Goal: Task Accomplishment & Management: Manage account settings

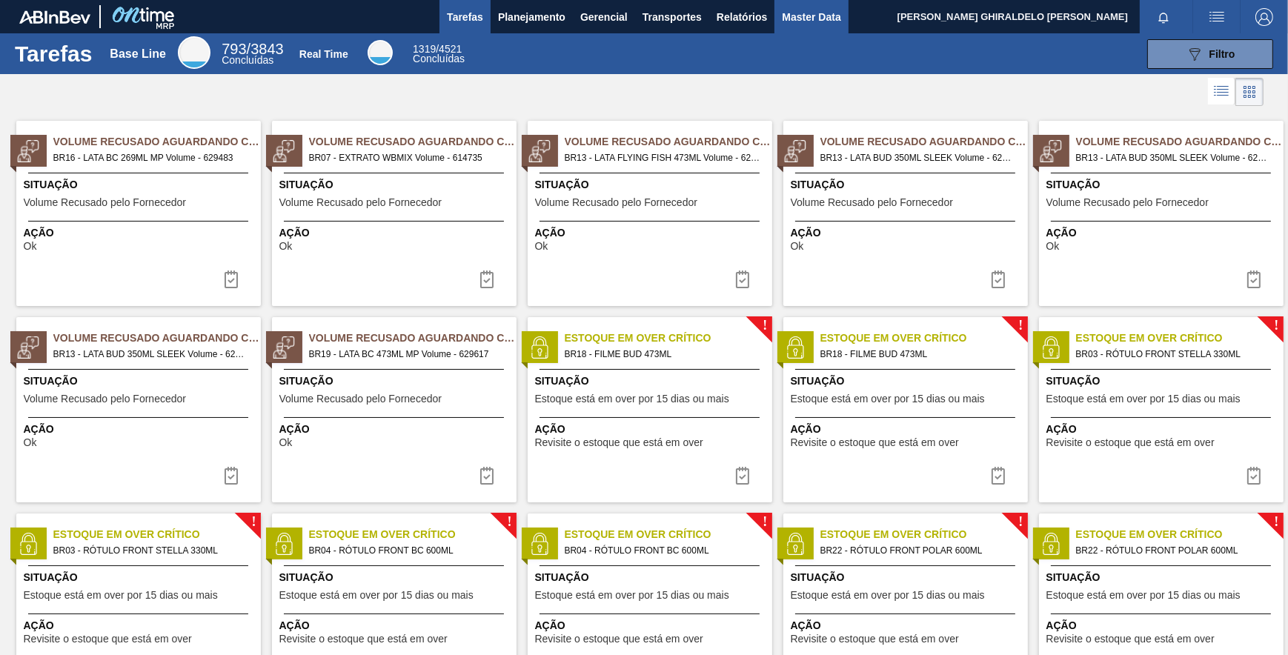
click at [804, 16] on span "Master Data" at bounding box center [811, 17] width 59 height 18
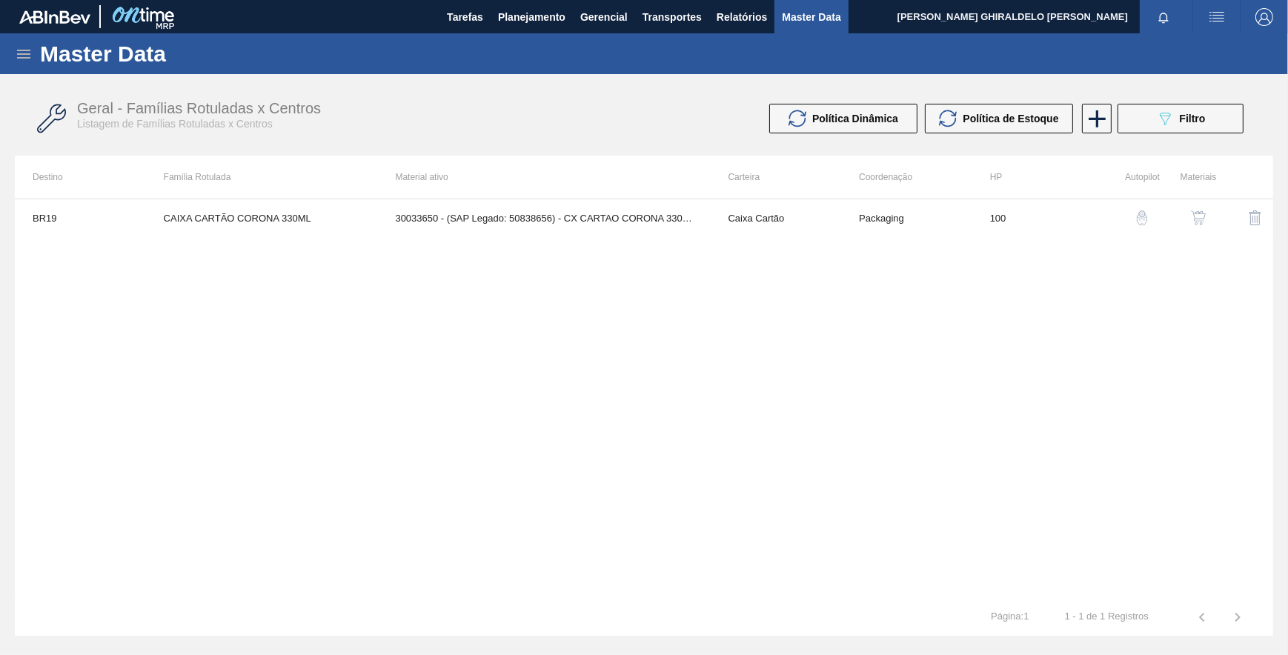
click at [28, 59] on icon at bounding box center [24, 54] width 18 height 18
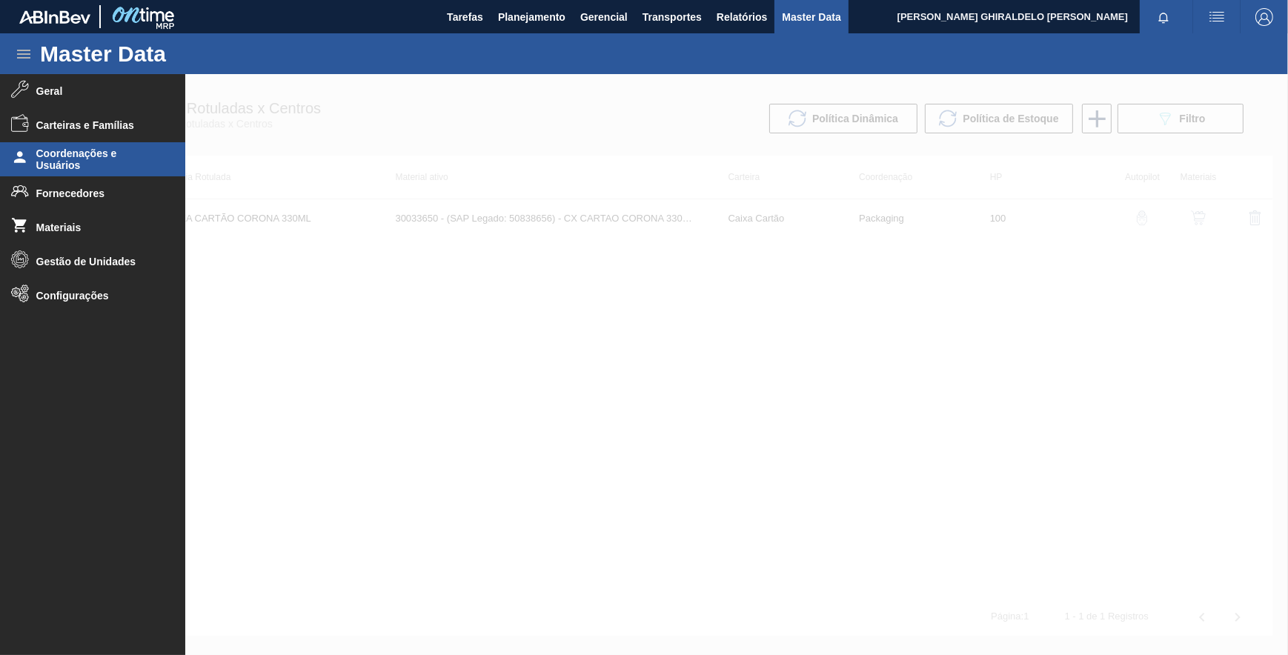
click at [58, 162] on span "Coordenações e Usuários" at bounding box center [97, 160] width 122 height 24
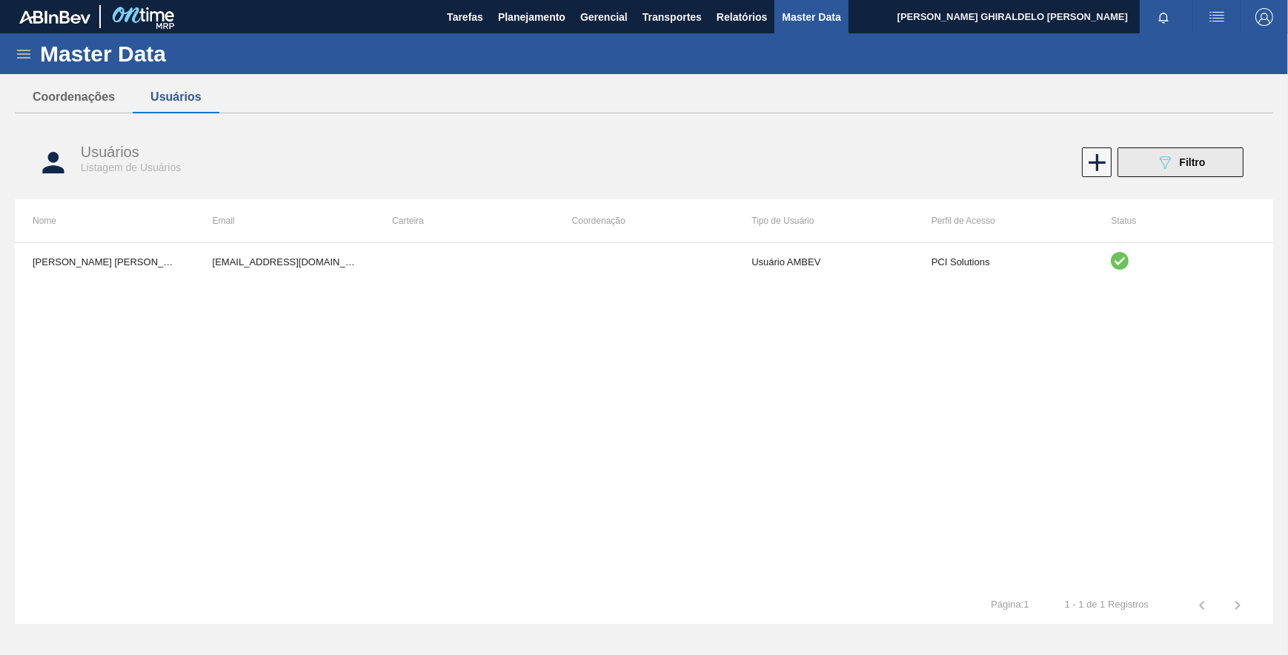
click at [1212, 159] on button "089F7B8B-B2A5-4AFE-B5C0-19BA573D28AC Filtro" at bounding box center [1181, 163] width 126 height 30
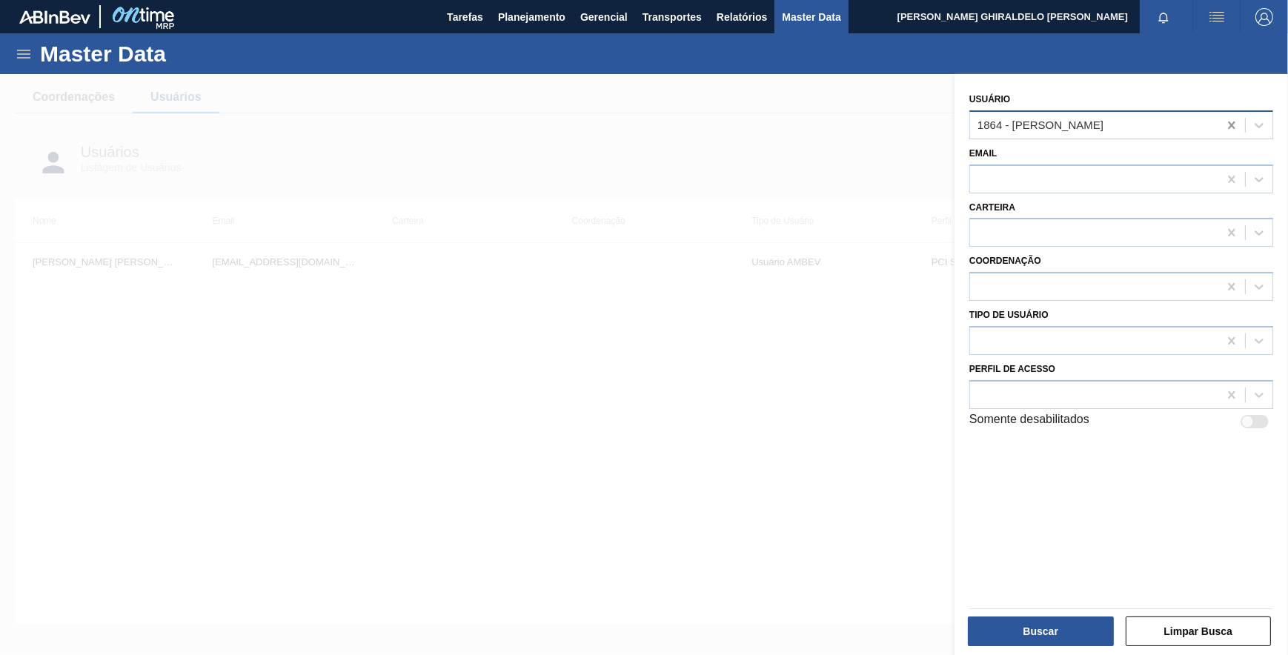
click at [1231, 124] on icon at bounding box center [1231, 125] width 7 height 7
type input "[PERSON_NAME]"
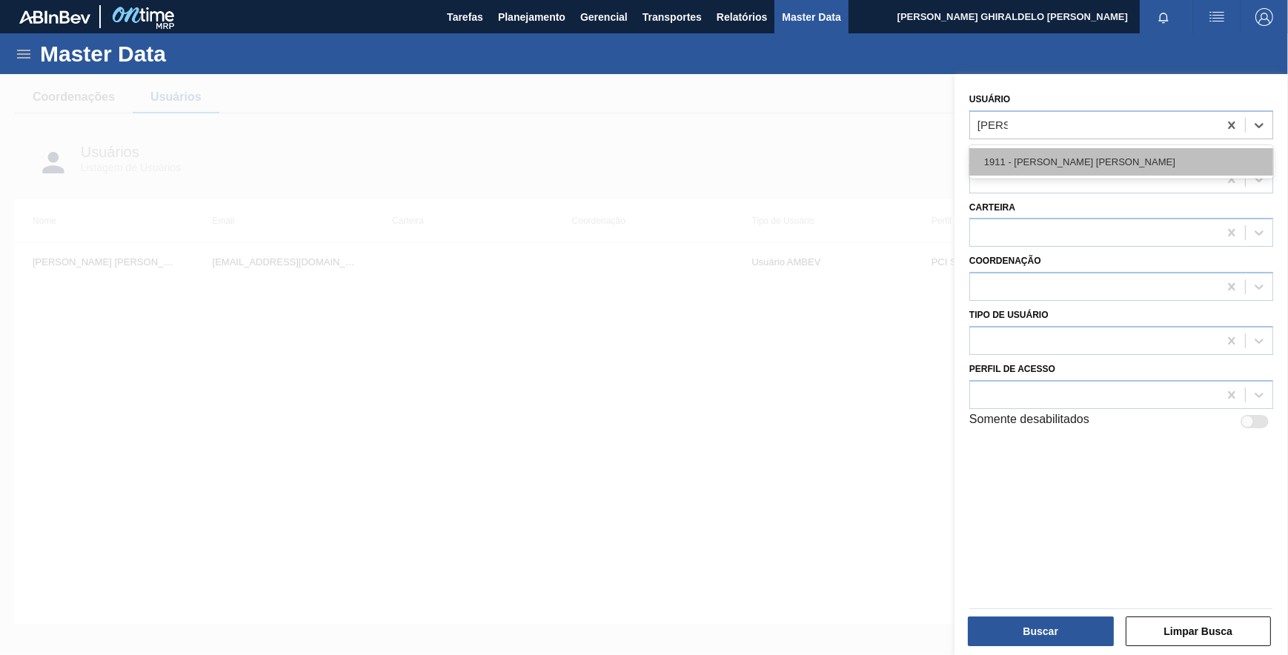
click at [1111, 159] on div "1911 - [PERSON_NAME] [PERSON_NAME]" at bounding box center [1122, 161] width 304 height 27
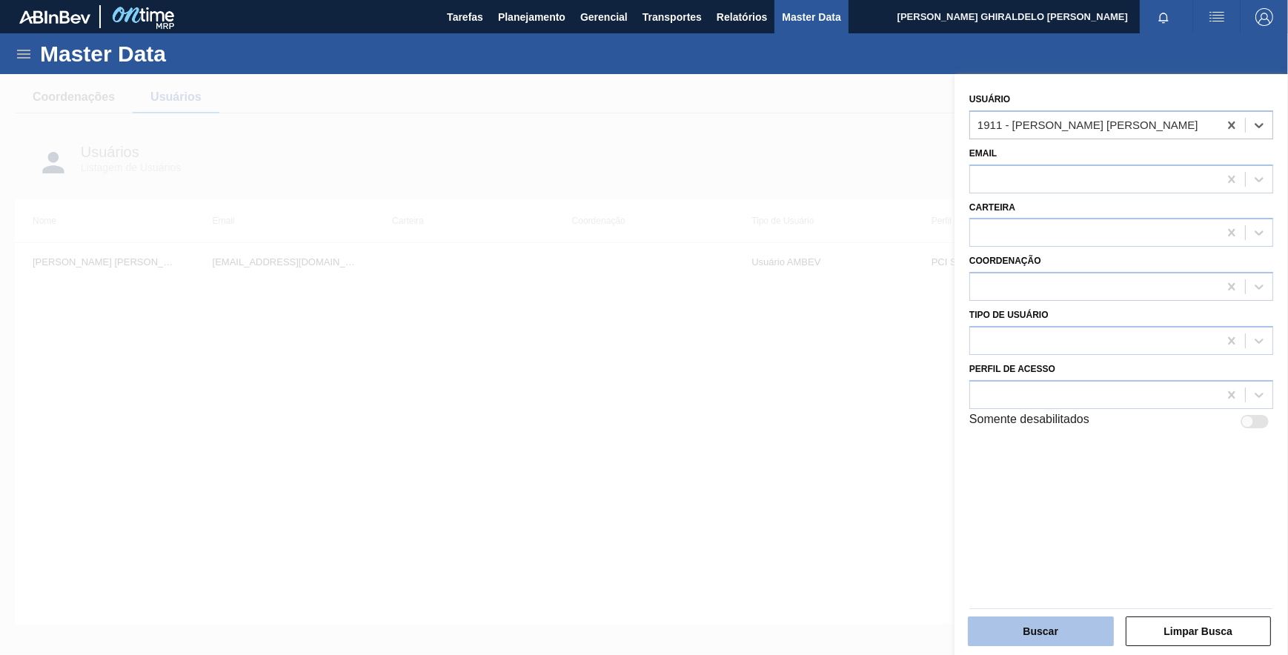
click at [1034, 628] on button "Buscar" at bounding box center [1041, 632] width 146 height 30
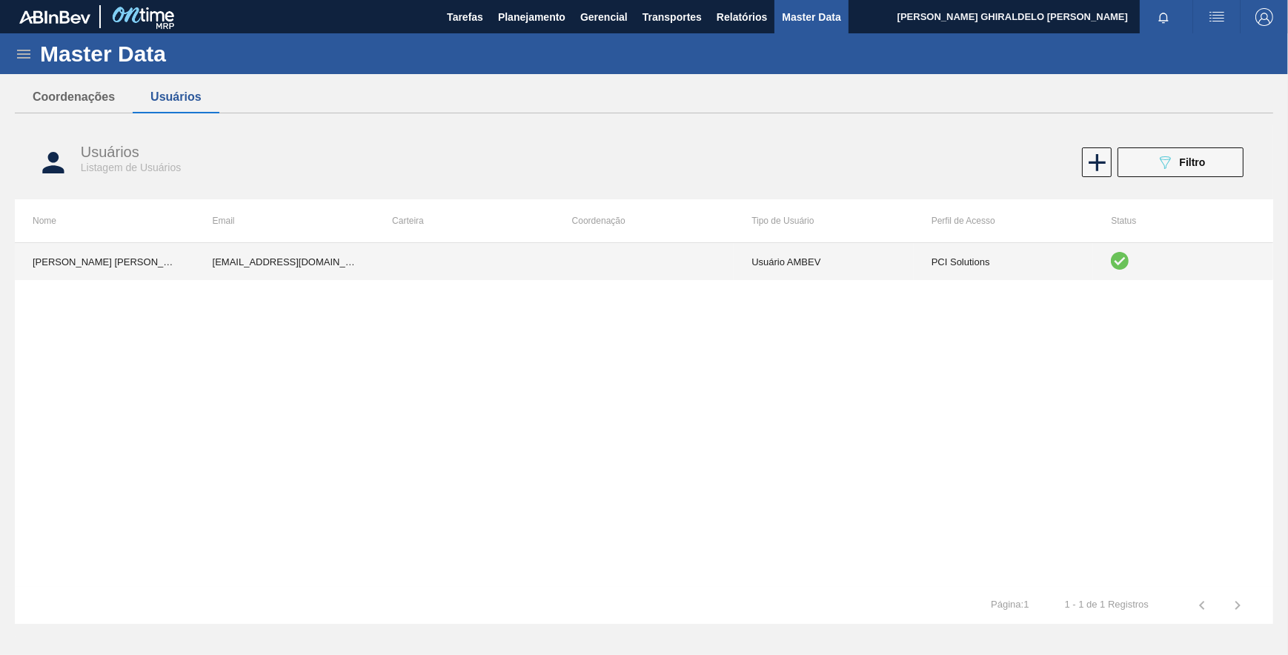
click at [574, 263] on td at bounding box center [645, 261] width 180 height 37
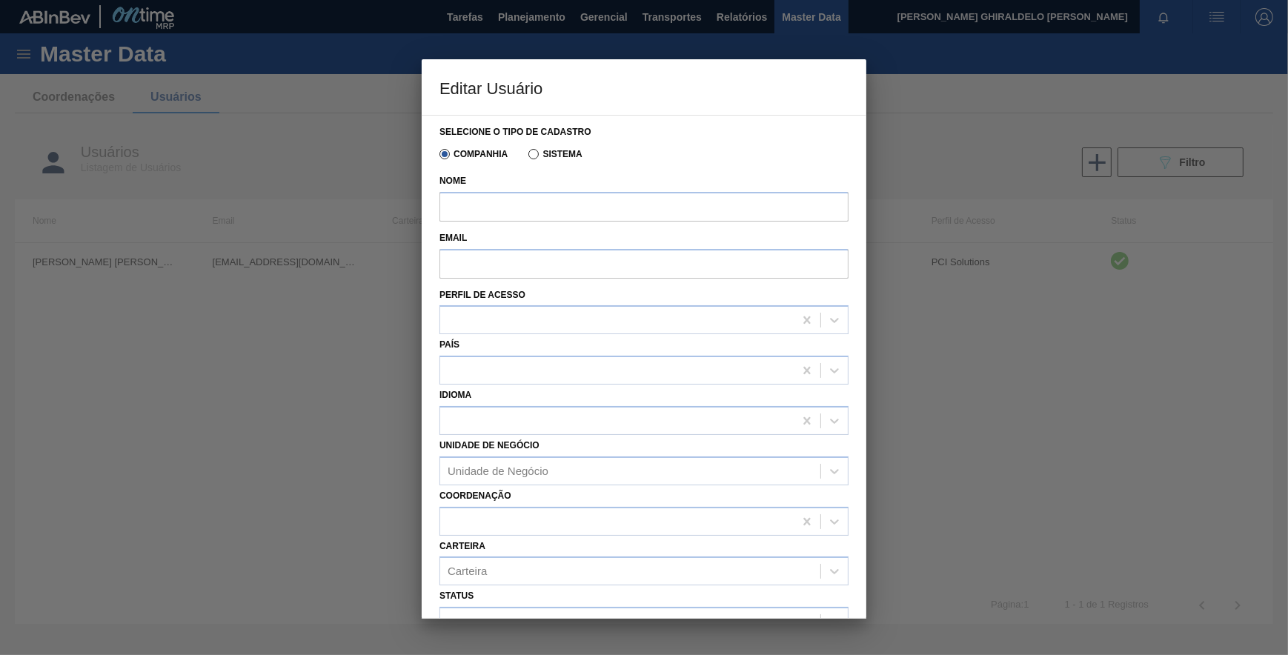
type input "[PERSON_NAME] [PERSON_NAME]"
type input "[EMAIL_ADDRESS][DOMAIN_NAME]"
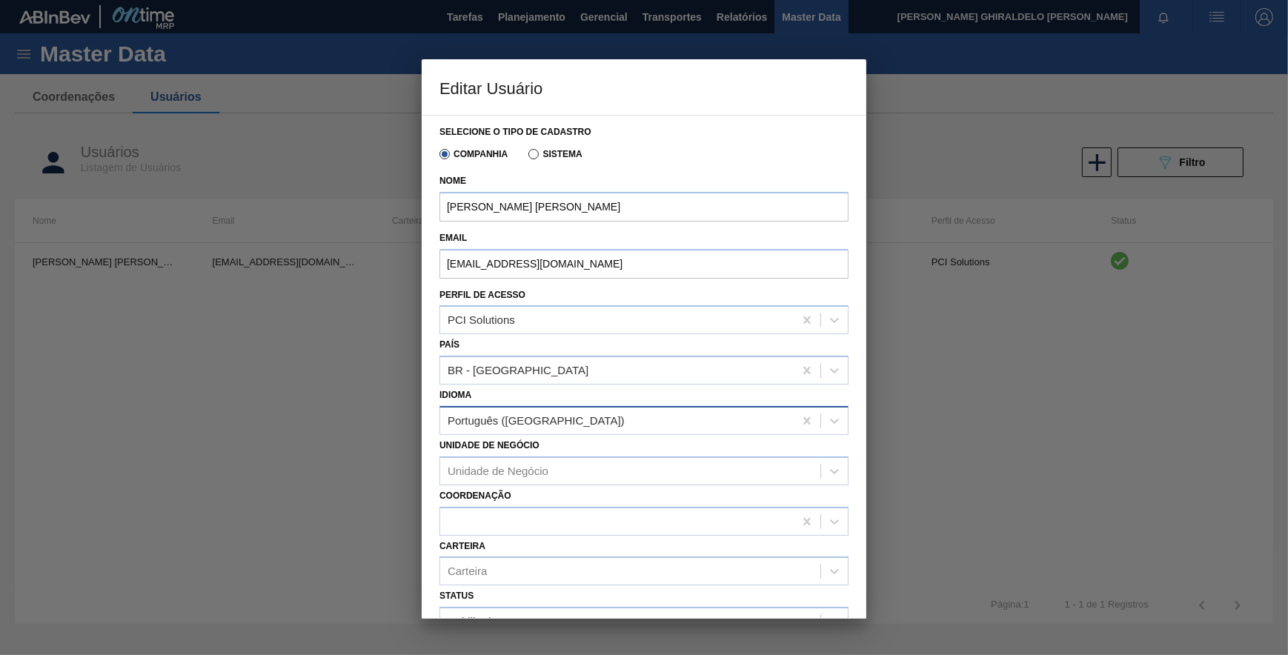
scroll to position [67, 0]
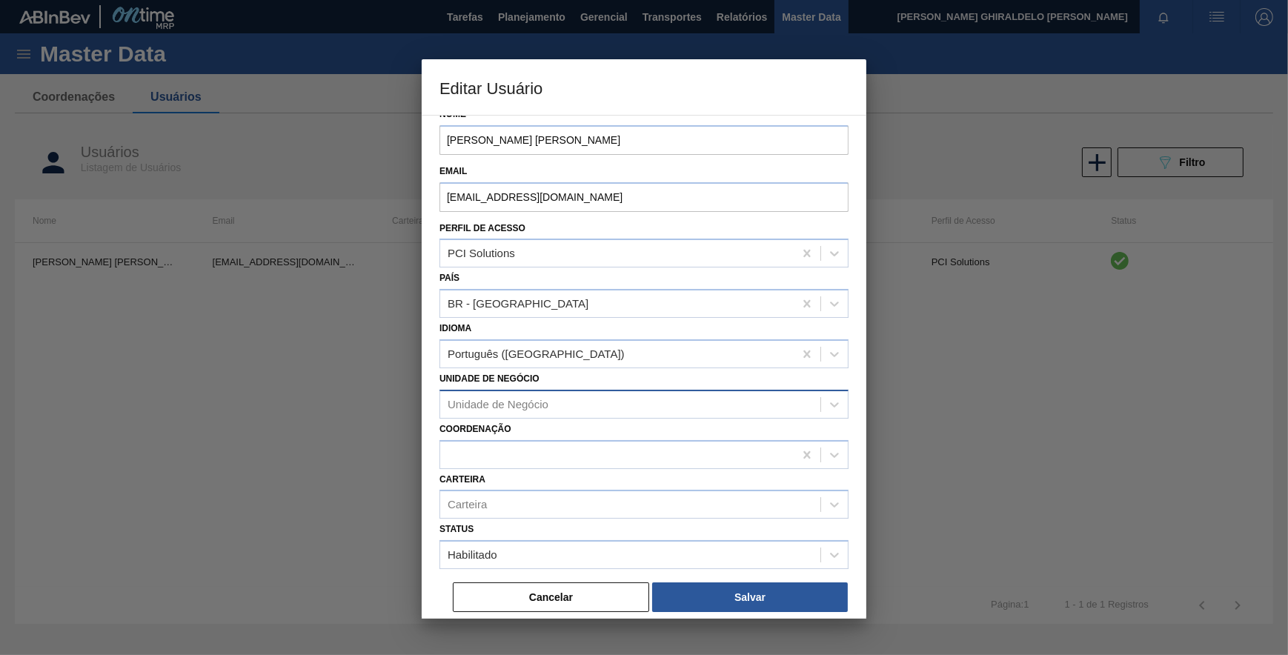
click at [464, 406] on div "Unidade de Negócio" at bounding box center [498, 404] width 101 height 13
type Negócio "vidros"
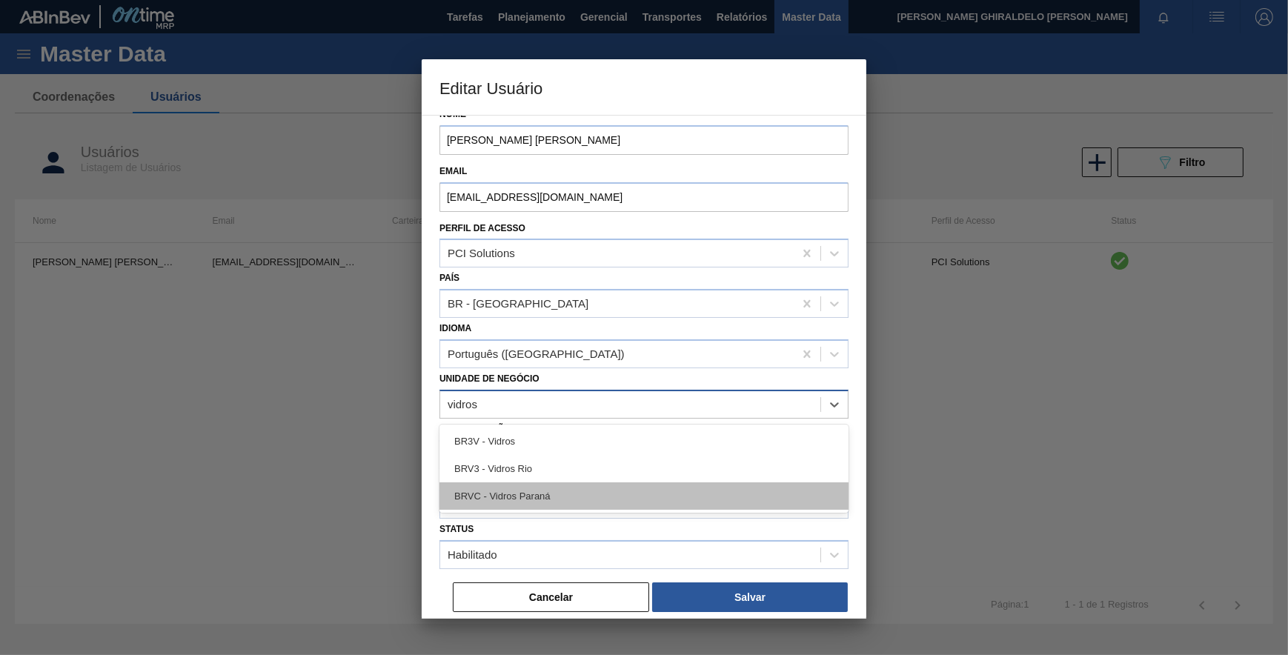
click at [500, 489] on div "BRVC - Vidros Paraná" at bounding box center [644, 496] width 409 height 27
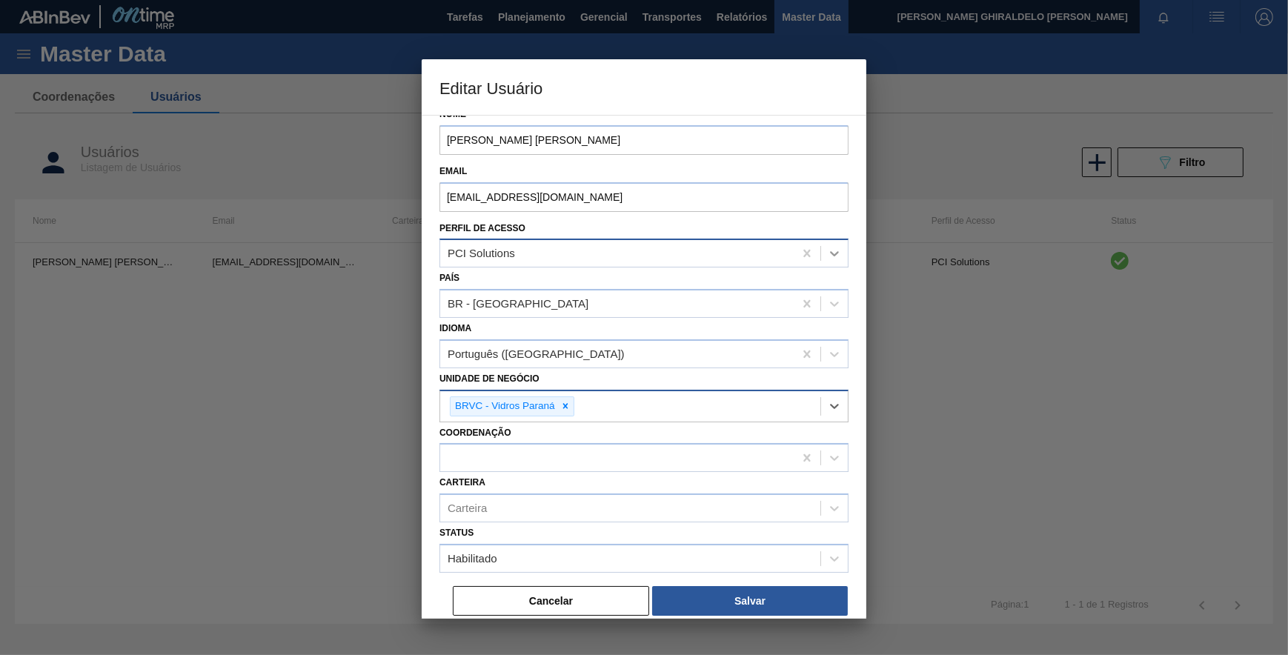
click at [830, 255] on icon at bounding box center [834, 253] width 15 height 15
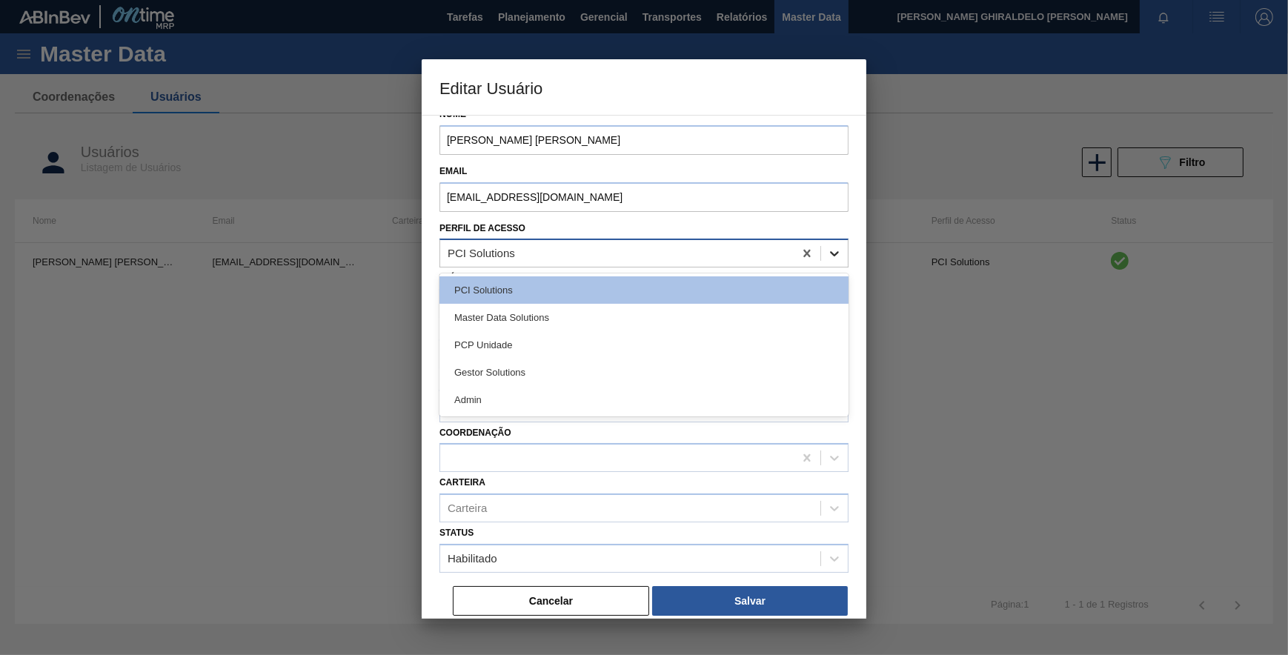
click at [838, 251] on icon at bounding box center [834, 253] width 15 height 15
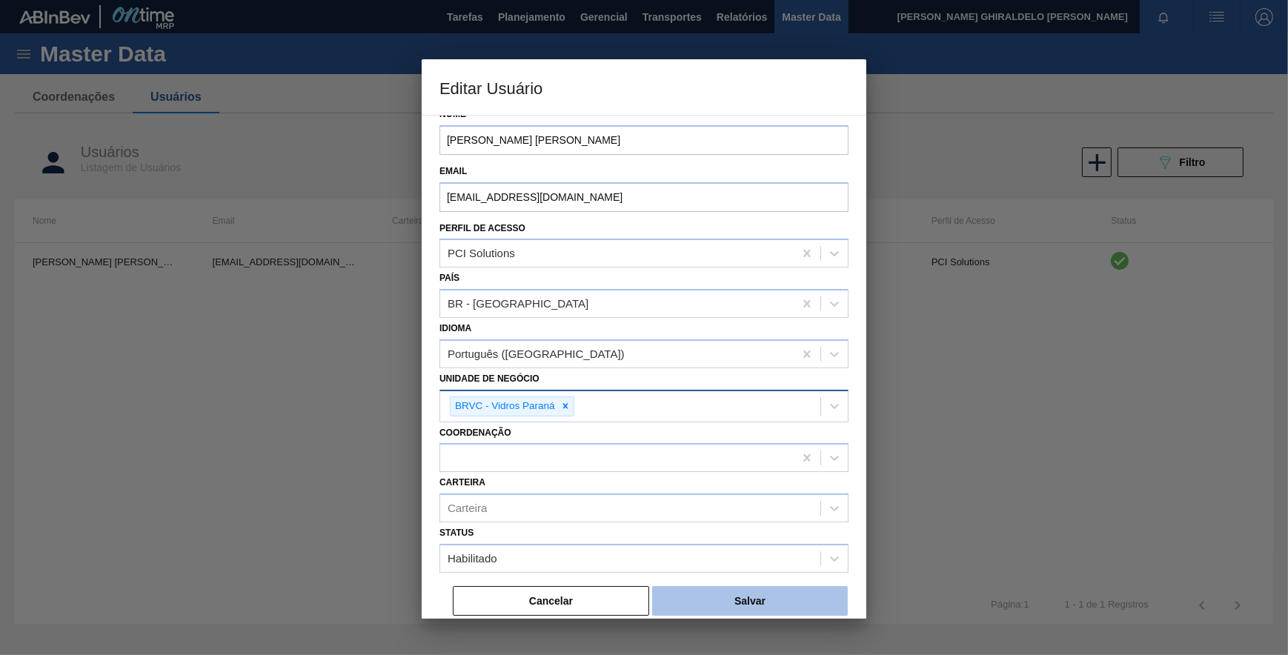
click at [724, 597] on button "Salvar" at bounding box center [750, 601] width 196 height 30
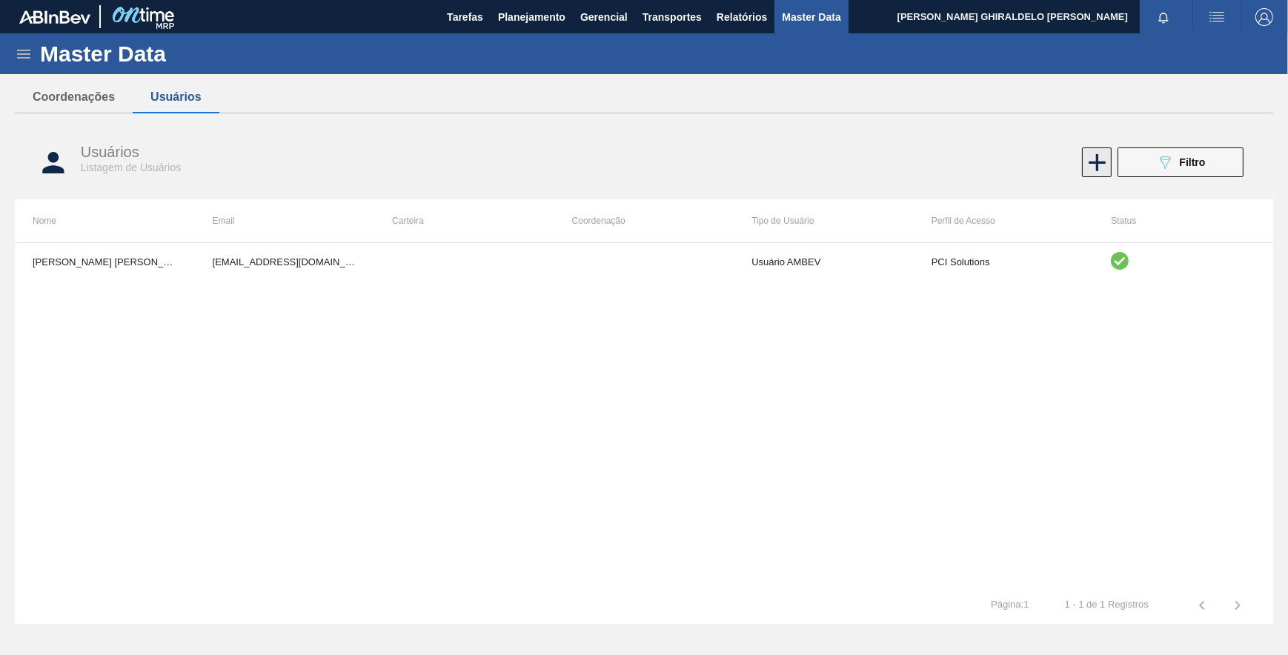
click at [1088, 166] on icon at bounding box center [1097, 162] width 29 height 29
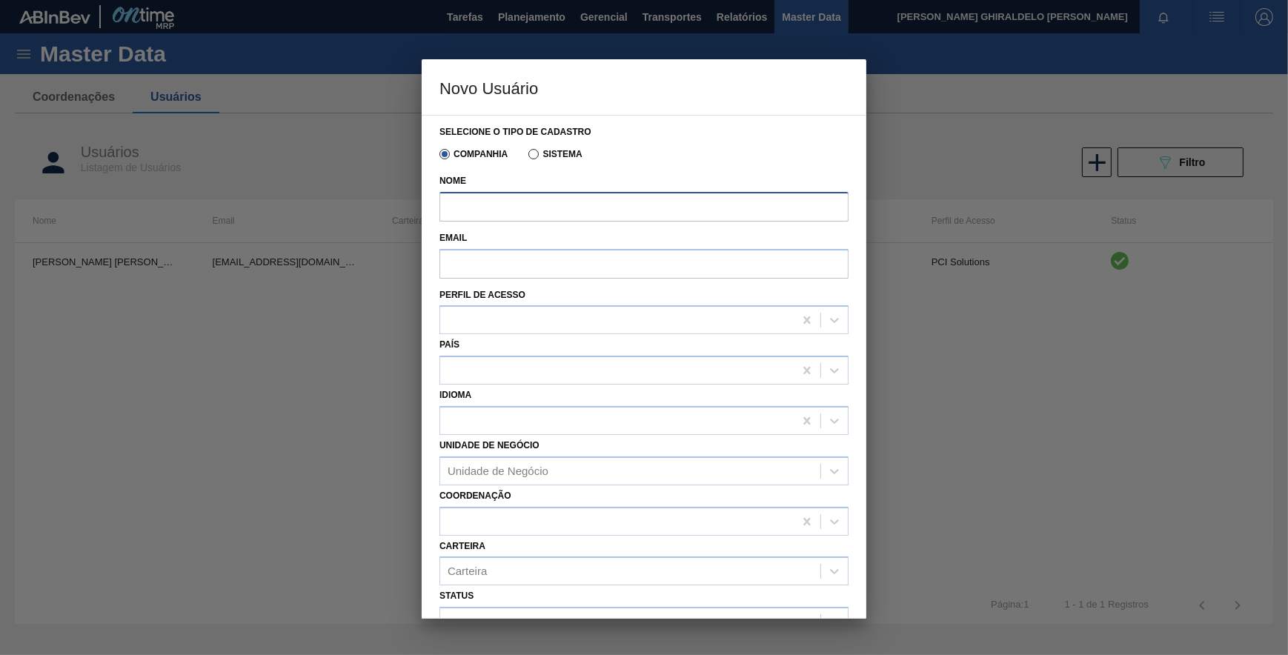
click at [608, 196] on input "Nome" at bounding box center [644, 207] width 409 height 30
paste input "[PERSON_NAME] Bordotti [PERSON_NAME]"
type input "[PERSON_NAME] Bordotti [PERSON_NAME]"
click at [500, 252] on input "Email" at bounding box center [644, 264] width 409 height 30
paste input "[EMAIL_ADDRESS][DOMAIN_NAME]"
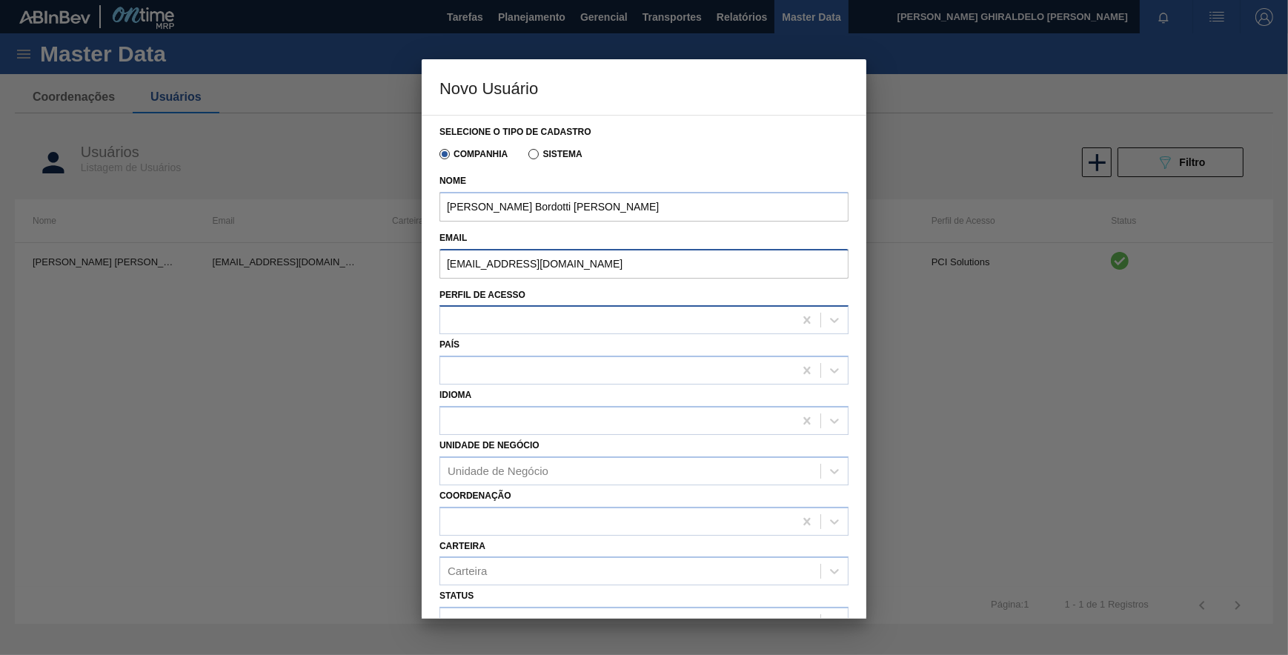
type input "[EMAIL_ADDRESS][DOMAIN_NAME]"
click at [483, 314] on div at bounding box center [617, 320] width 354 height 21
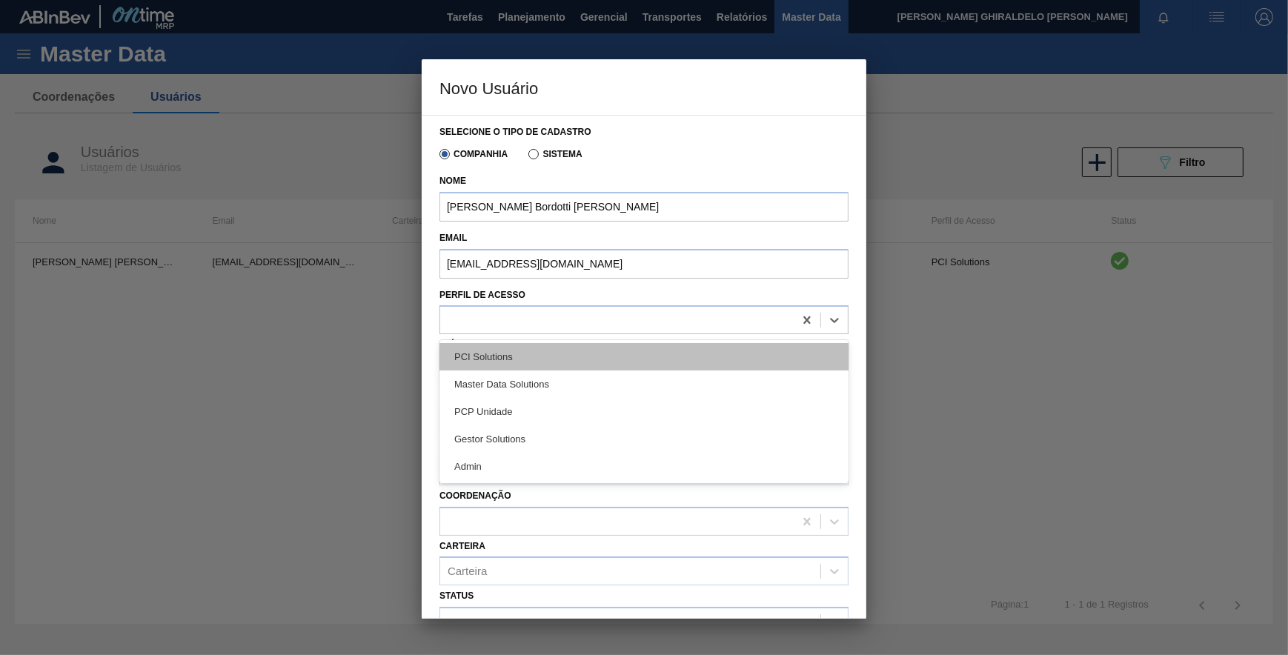
click at [500, 369] on div "PCI Solutions" at bounding box center [644, 356] width 409 height 27
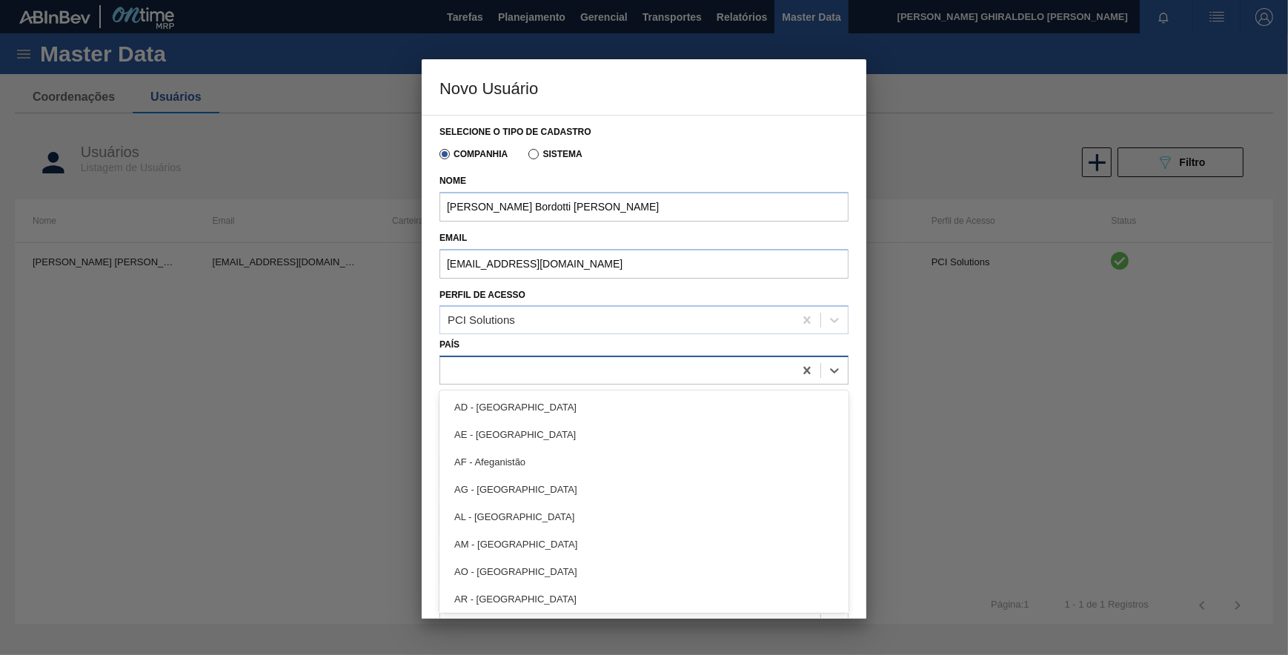
click at [512, 374] on div at bounding box center [617, 370] width 354 height 21
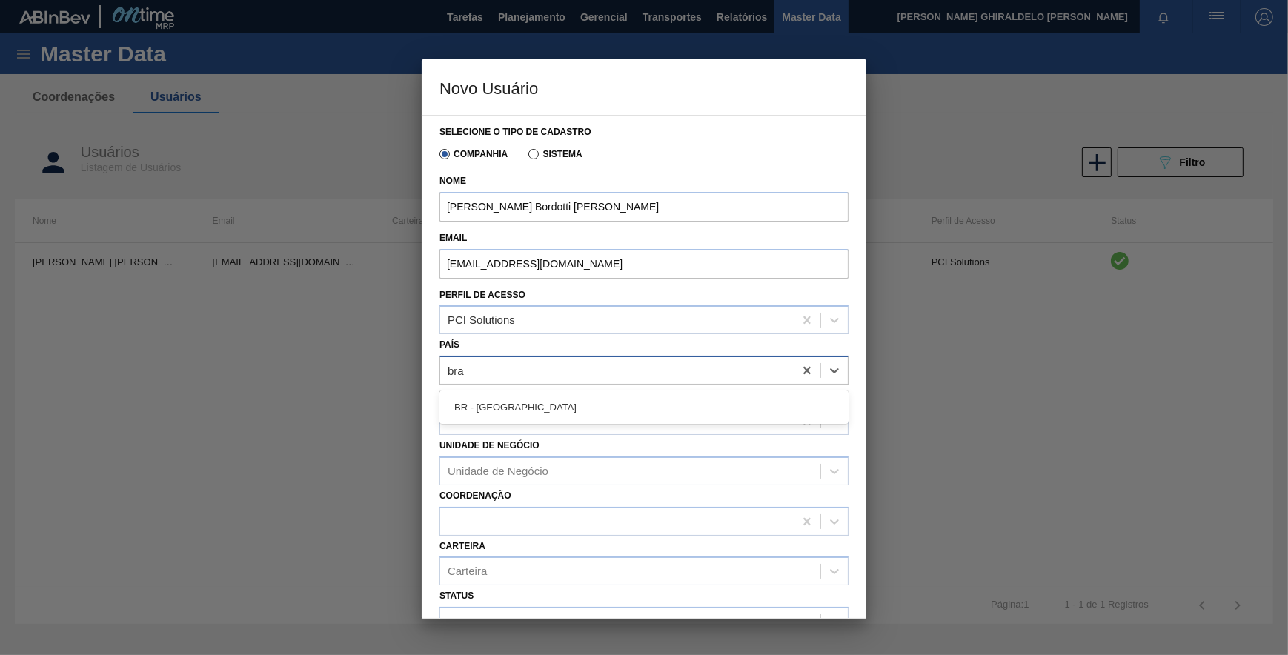
type input "bras"
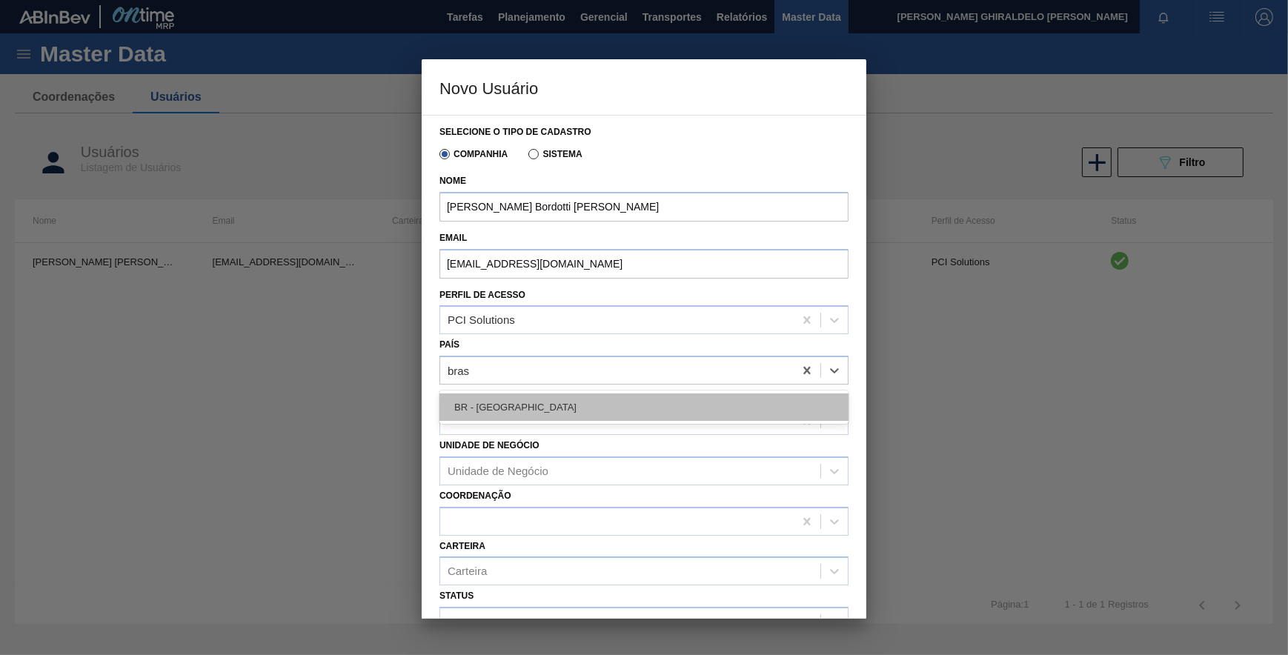
click at [517, 397] on div "BR - [GEOGRAPHIC_DATA]" at bounding box center [644, 407] width 409 height 27
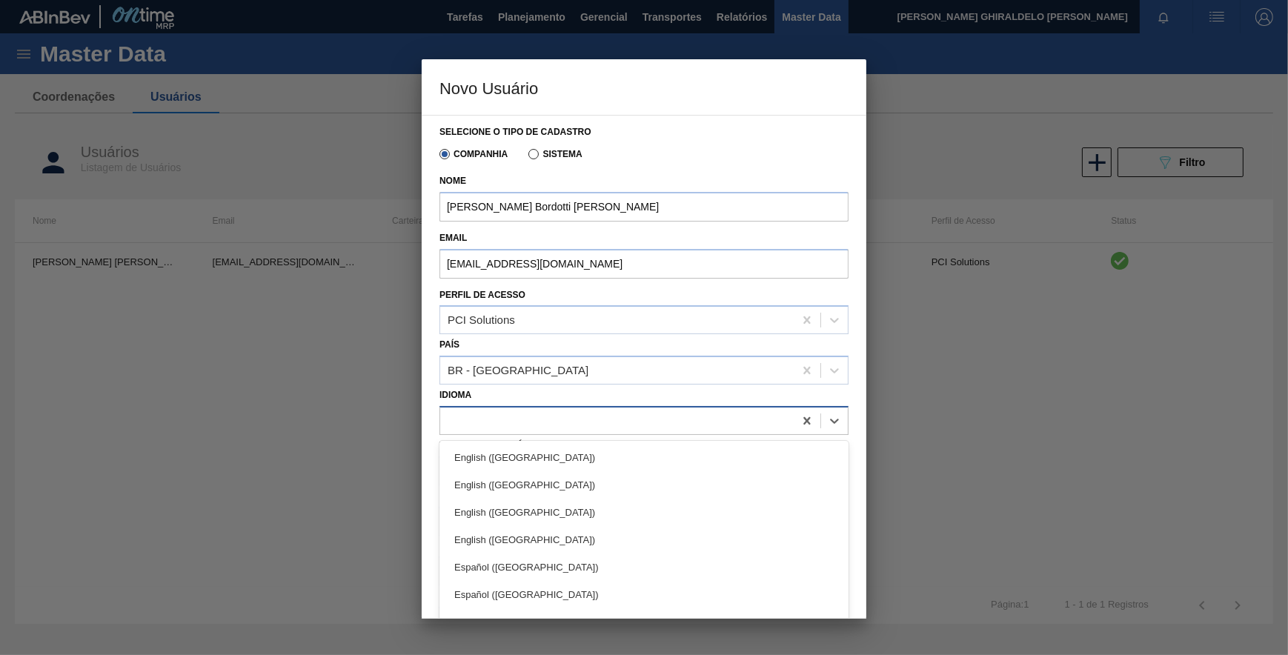
click at [532, 415] on div at bounding box center [617, 420] width 354 height 21
type input "port"
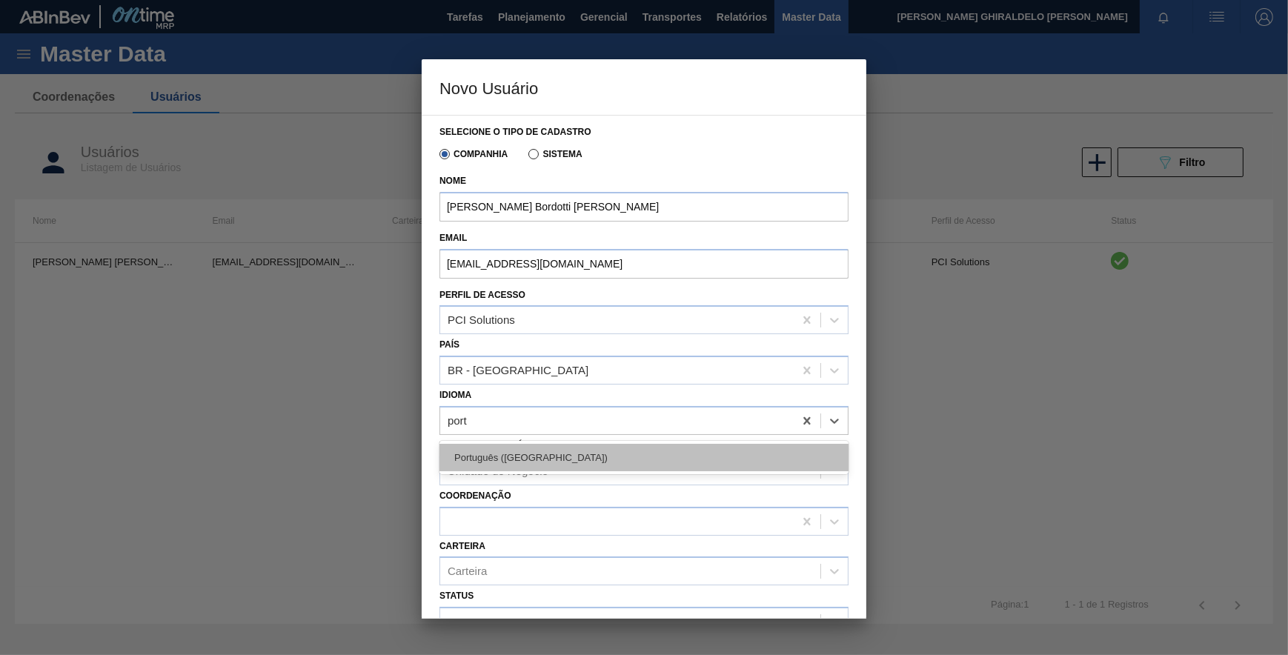
click at [542, 454] on div "Português ([GEOGRAPHIC_DATA])" at bounding box center [644, 457] width 409 height 27
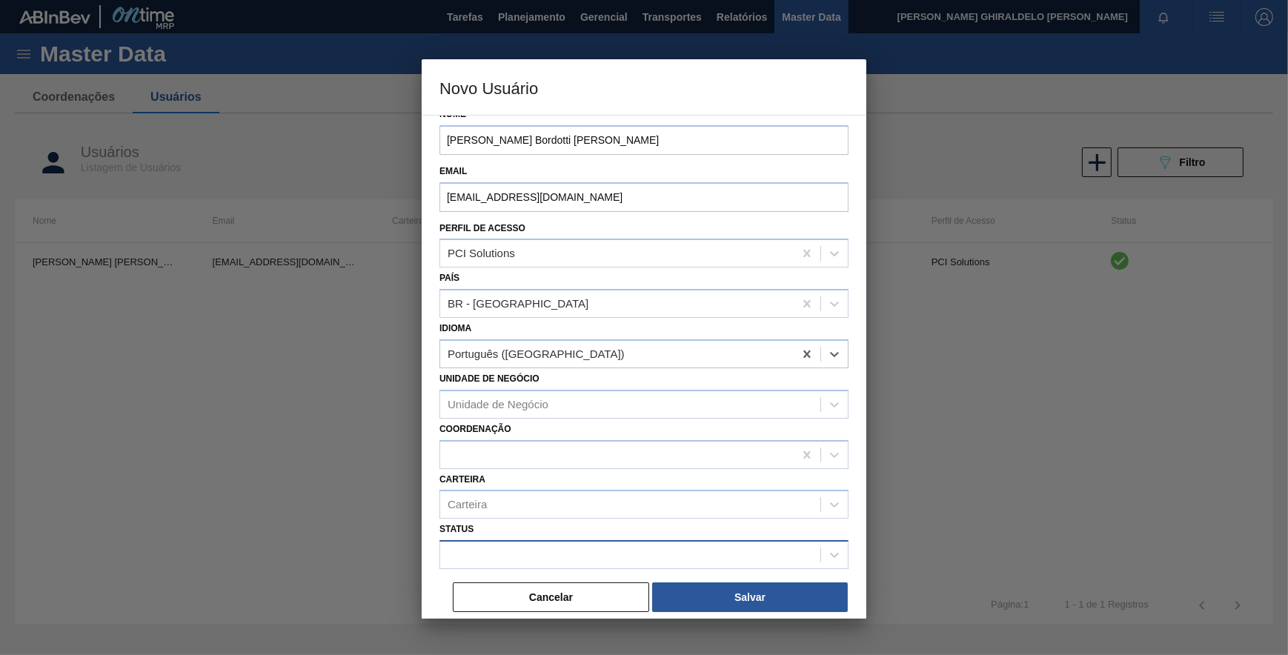
click at [553, 552] on div at bounding box center [630, 555] width 380 height 21
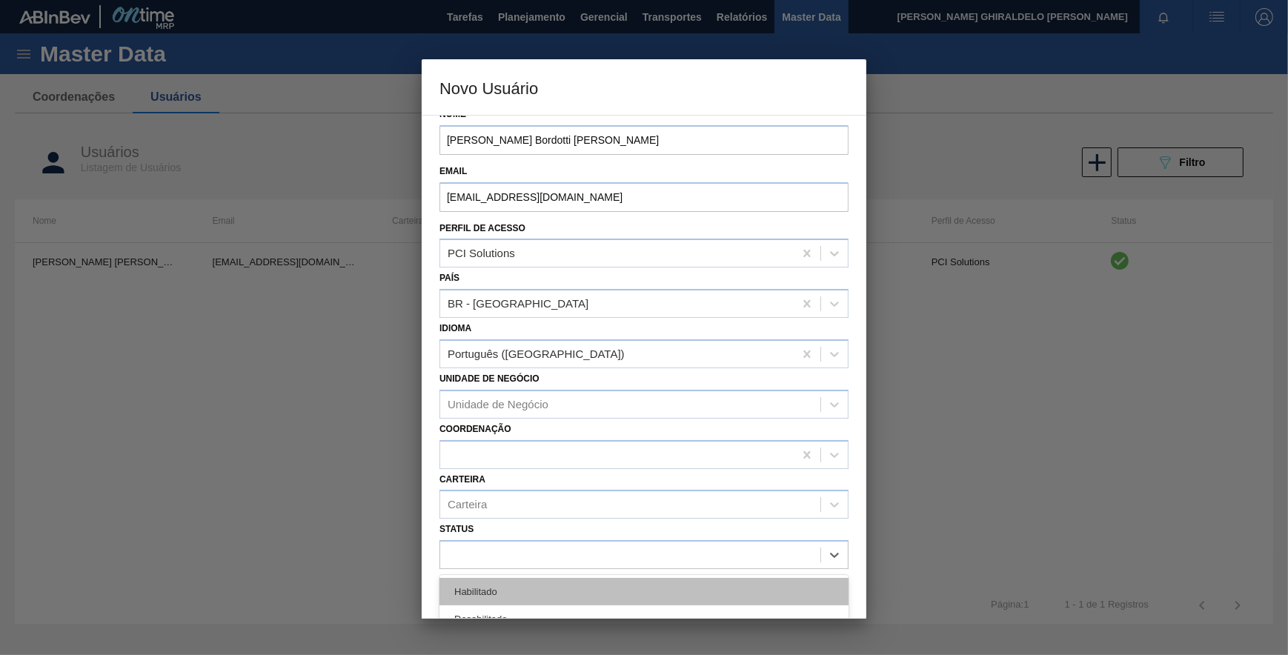
click at [507, 582] on div "Habilitado" at bounding box center [644, 591] width 409 height 27
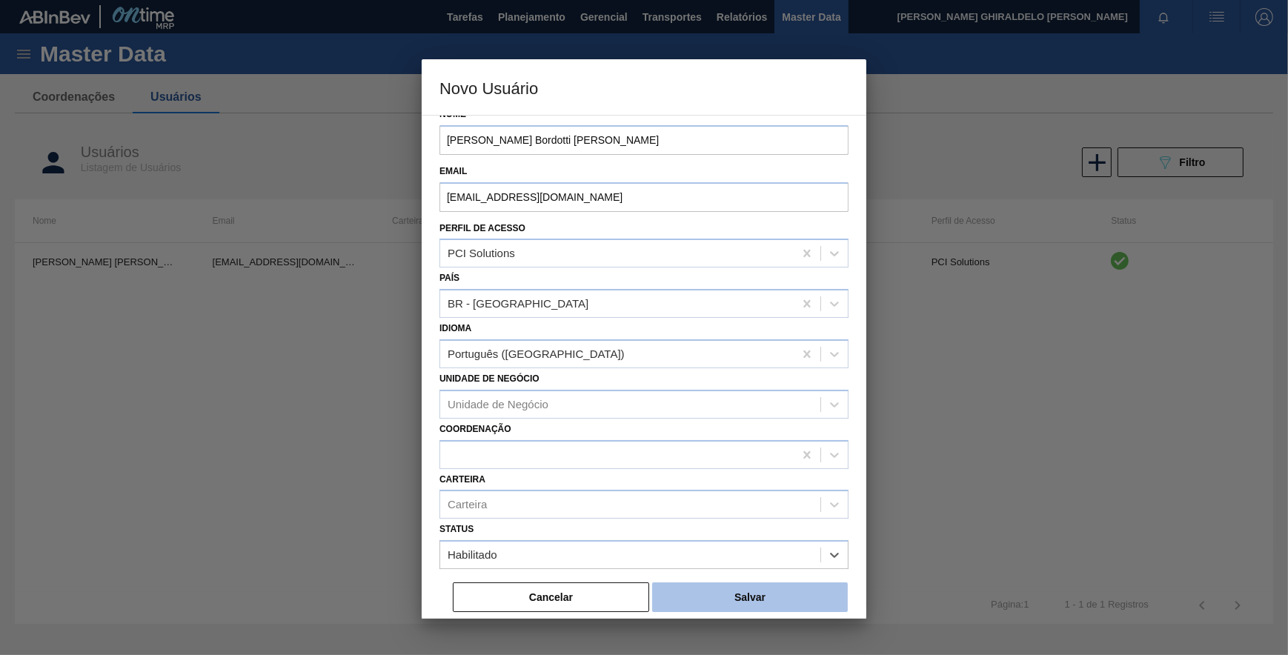
click at [773, 596] on button "Salvar" at bounding box center [750, 598] width 196 height 30
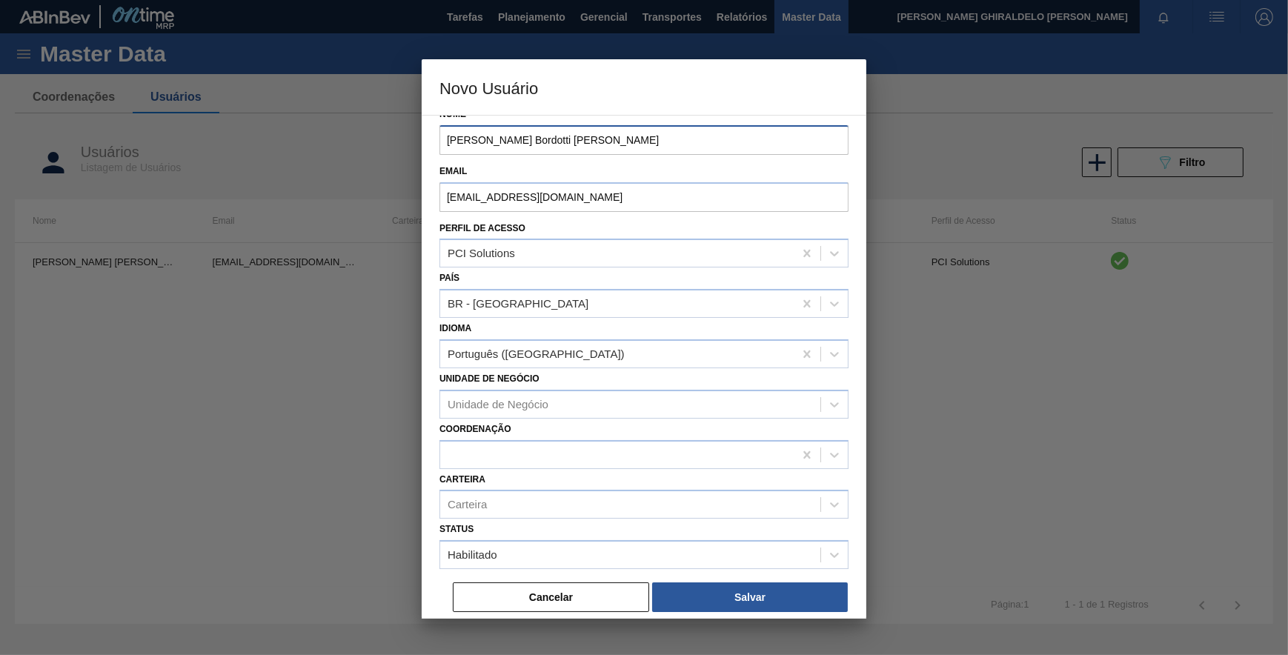
drag, startPoint x: 597, startPoint y: 149, endPoint x: 397, endPoint y: 168, distance: 201.7
click at [397, 168] on div "Novo Usuário Selecione o tipo de cadastro Companhia Sistema Nome [PERSON_NAME] …" at bounding box center [644, 327] width 1288 height 655
click at [571, 602] on button "Cancelar" at bounding box center [551, 598] width 196 height 30
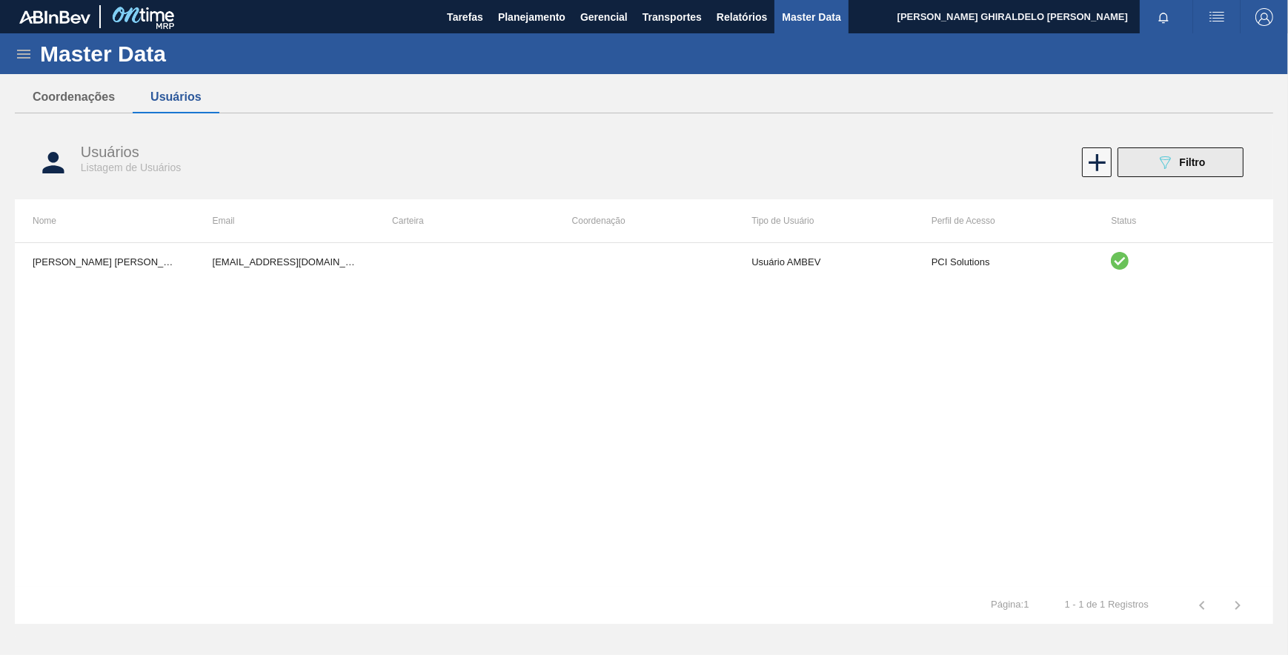
click at [1189, 165] on span "Filtro" at bounding box center [1193, 162] width 26 height 12
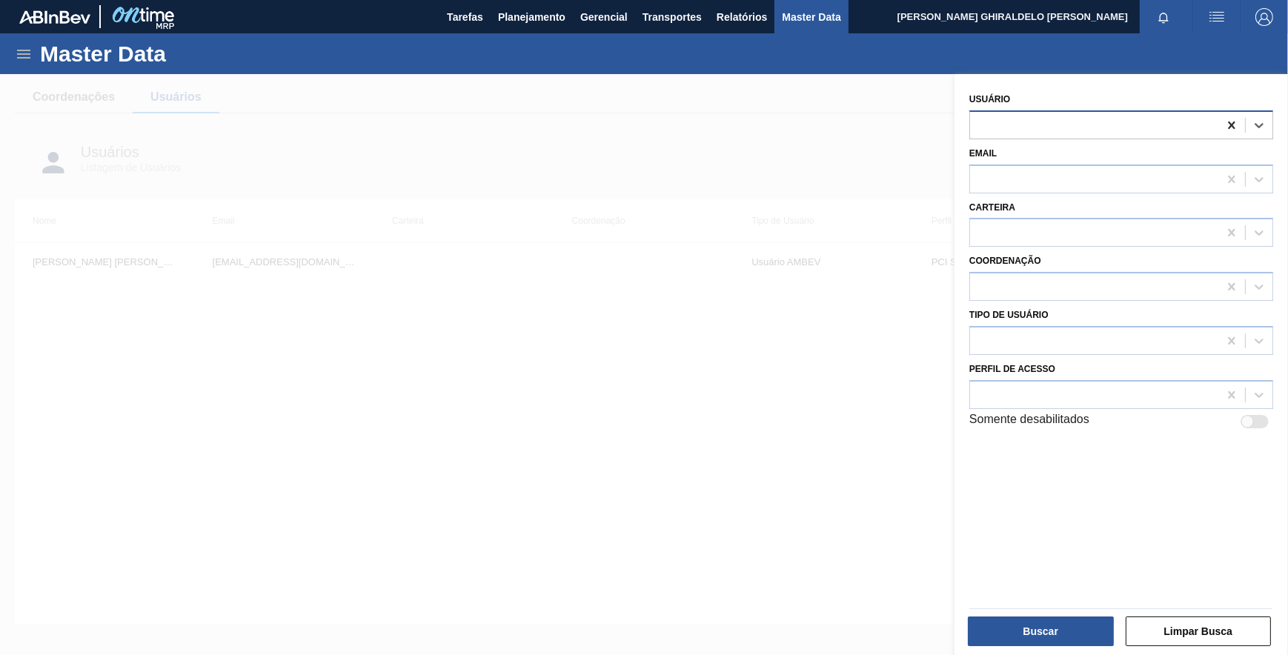
click at [1228, 123] on icon at bounding box center [1231, 125] width 7 height 7
paste input "[PERSON_NAME] Bordotti [PERSON_NAME]"
type input "[PERSON_NAME] Bordotti [PERSON_NAME]"
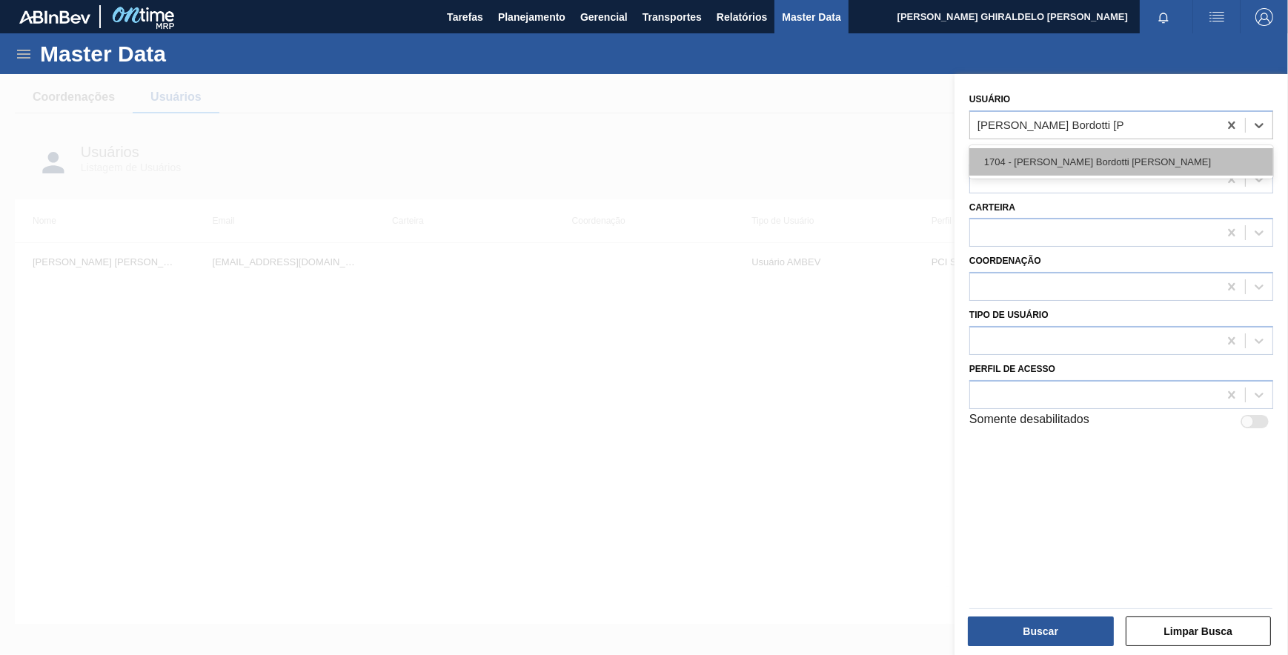
click at [1125, 170] on div "1704 - [PERSON_NAME] Bordotti [PERSON_NAME]" at bounding box center [1122, 161] width 304 height 27
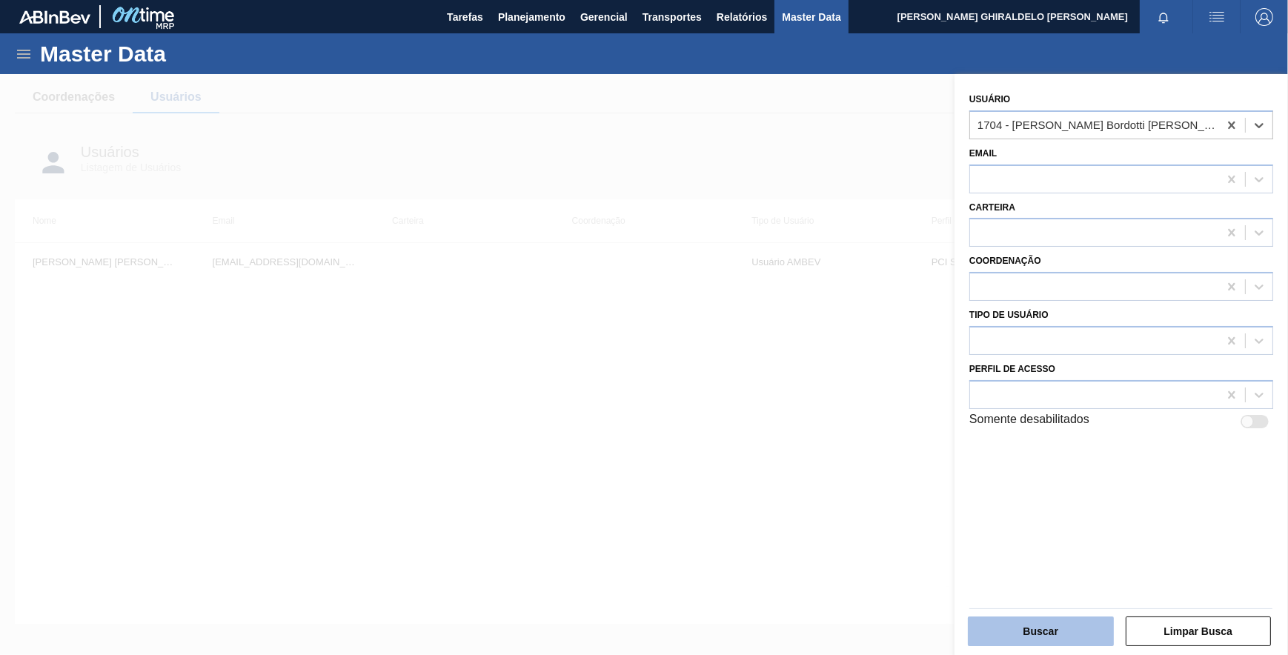
click at [1031, 636] on button "Buscar" at bounding box center [1041, 632] width 146 height 30
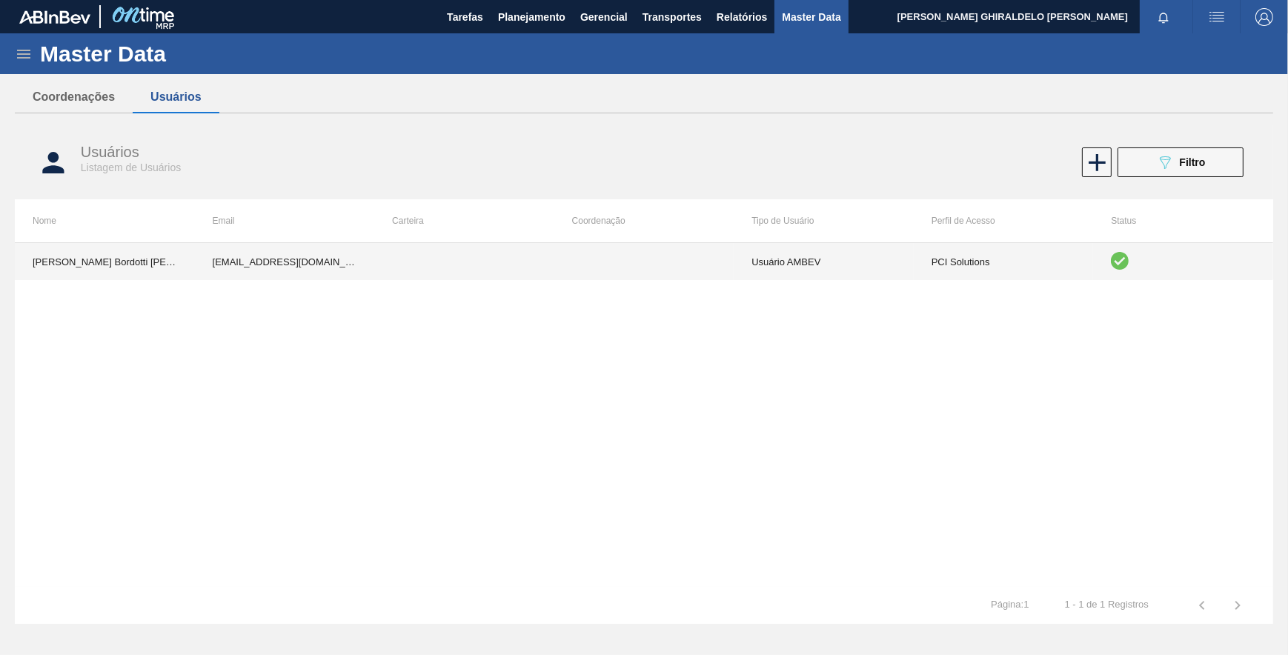
click at [613, 254] on td at bounding box center [645, 261] width 180 height 37
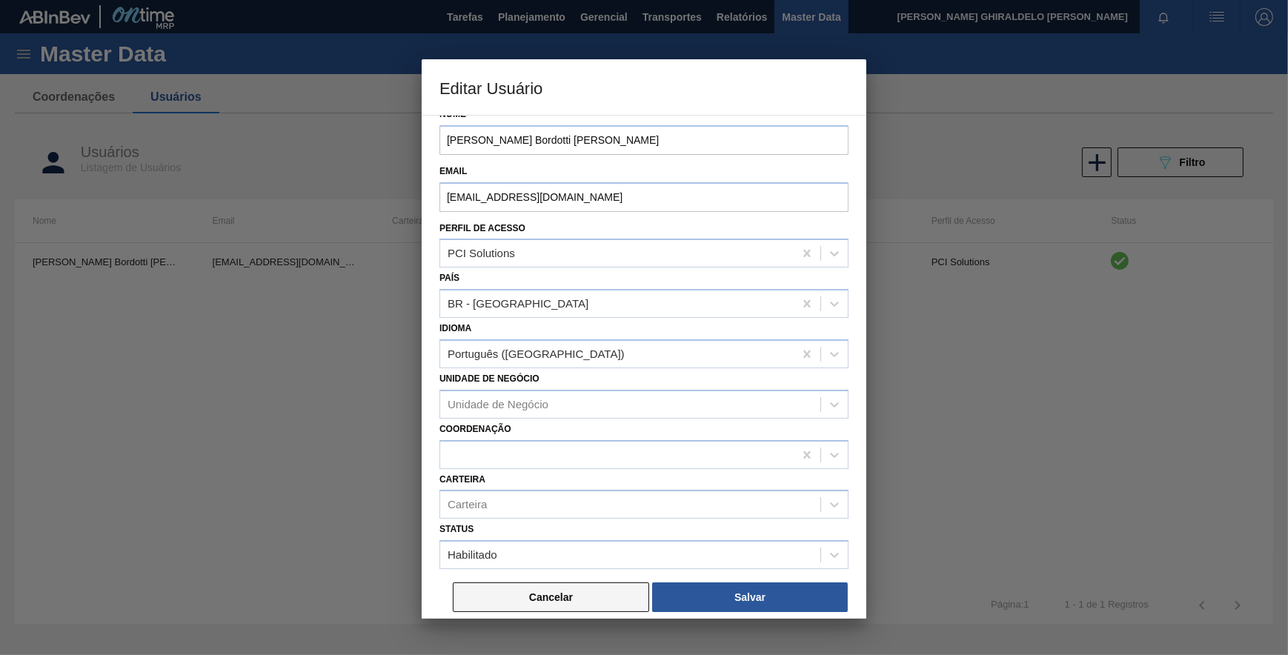
click at [572, 588] on button "Cancelar" at bounding box center [551, 598] width 196 height 30
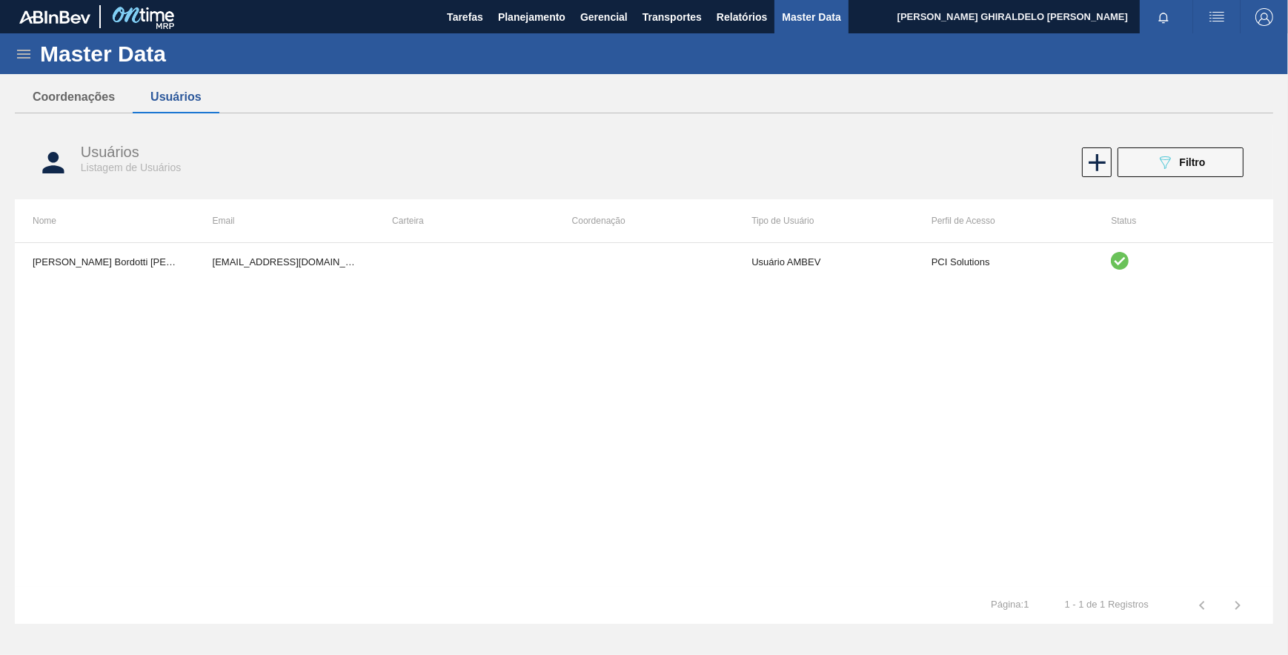
click at [15, 57] on icon at bounding box center [24, 54] width 18 height 18
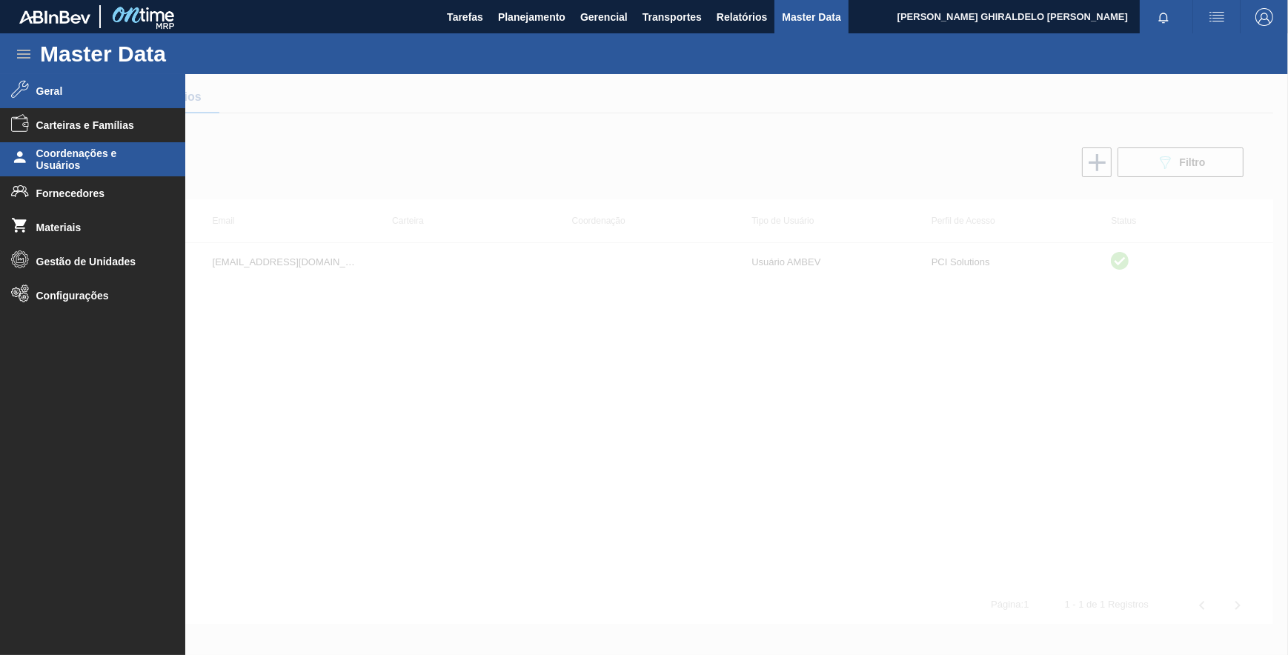
click at [44, 96] on span "Geral" at bounding box center [97, 91] width 122 height 12
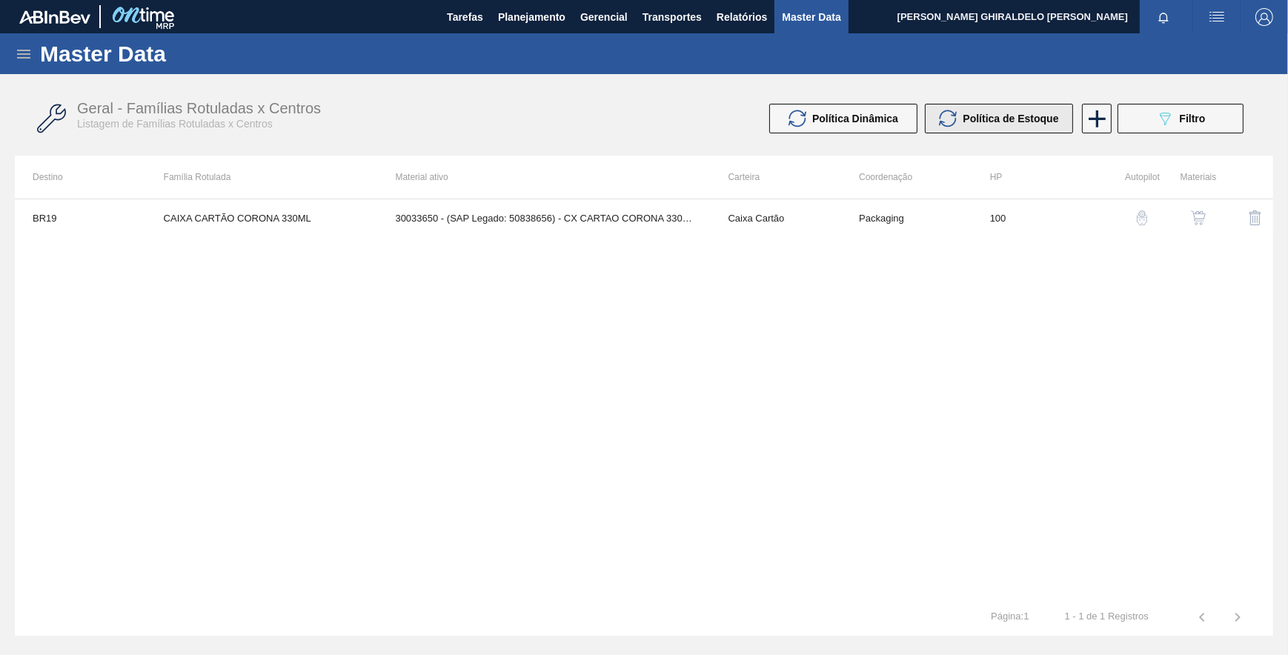
click at [1000, 123] on span "Política de Estoque" at bounding box center [1011, 119] width 96 height 12
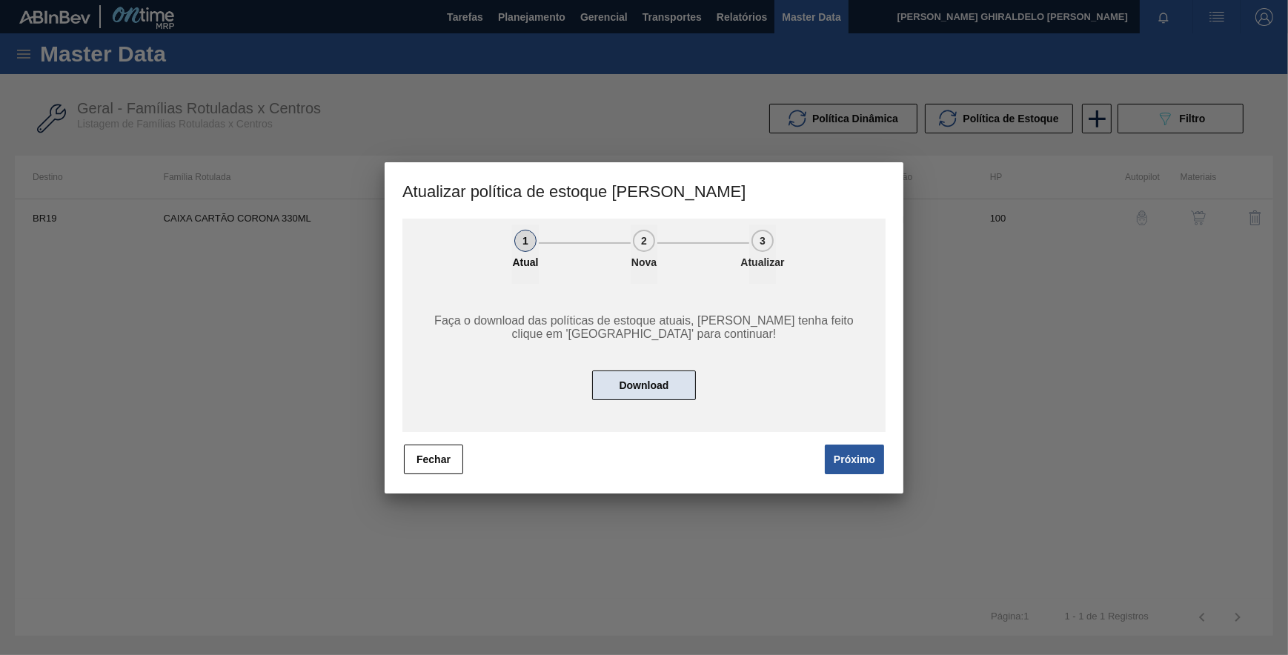
click at [660, 376] on button "Download" at bounding box center [644, 386] width 104 height 30
